Goal: Check status

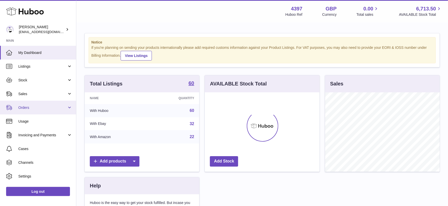
scroll to position [79, 115]
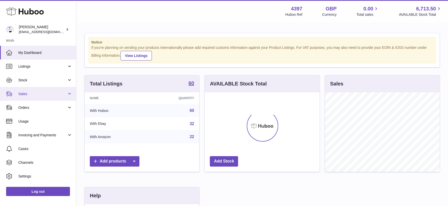
click at [51, 94] on span "Sales" at bounding box center [42, 94] width 49 height 5
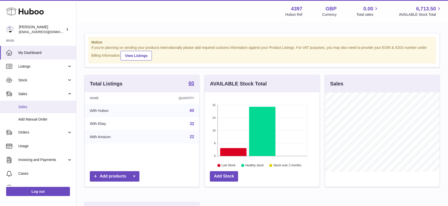
click at [48, 106] on span "Sales" at bounding box center [45, 107] width 54 height 5
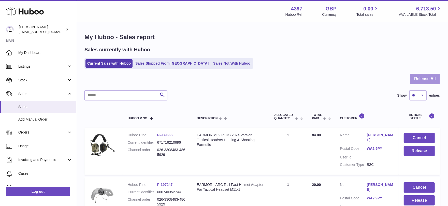
click at [428, 79] on button "Release All" at bounding box center [425, 79] width 30 height 10
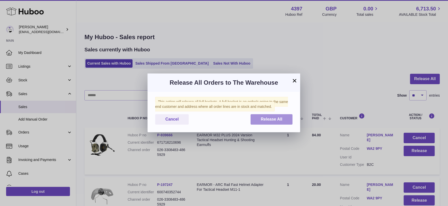
click at [272, 116] on button "Release All" at bounding box center [271, 119] width 42 height 10
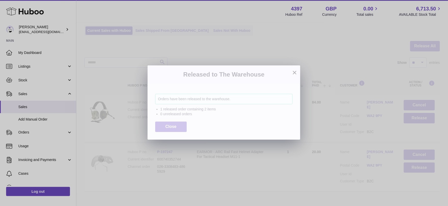
scroll to position [61, 0]
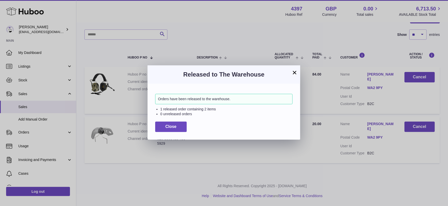
click at [294, 74] on button "×" at bounding box center [294, 72] width 6 height 6
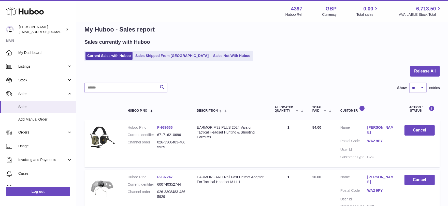
scroll to position [0, 0]
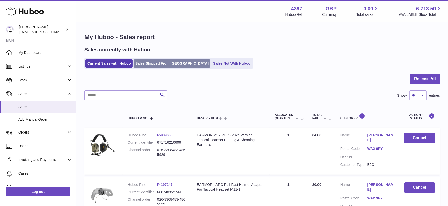
click at [166, 63] on link "Sales Shipped From [GEOGRAPHIC_DATA]" at bounding box center [171, 63] width 77 height 8
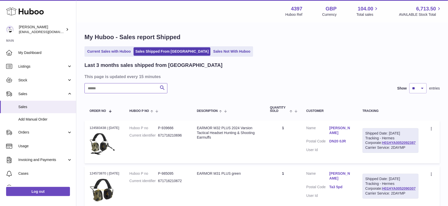
click at [138, 89] on input "text" at bounding box center [125, 88] width 83 height 10
paste input "**********"
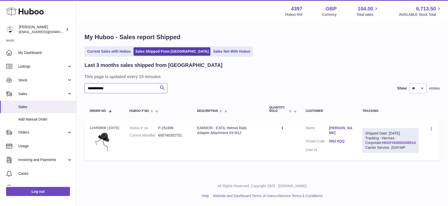
type input "**********"
click at [402, 145] on link "H01HYA0052049514" at bounding box center [399, 143] width 34 height 4
